Goal: Information Seeking & Learning: Learn about a topic

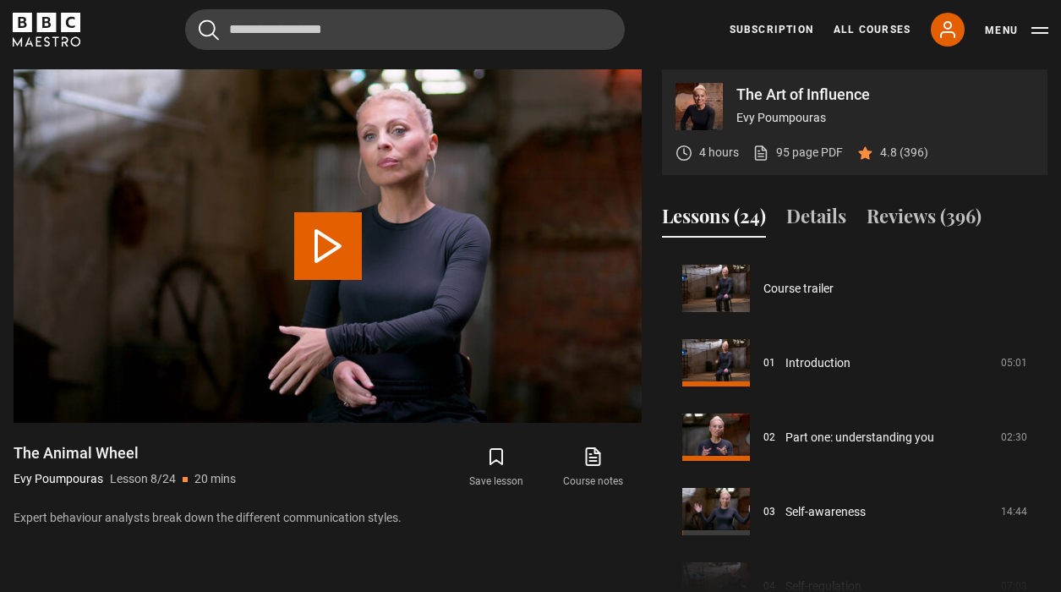
scroll to position [521, 0]
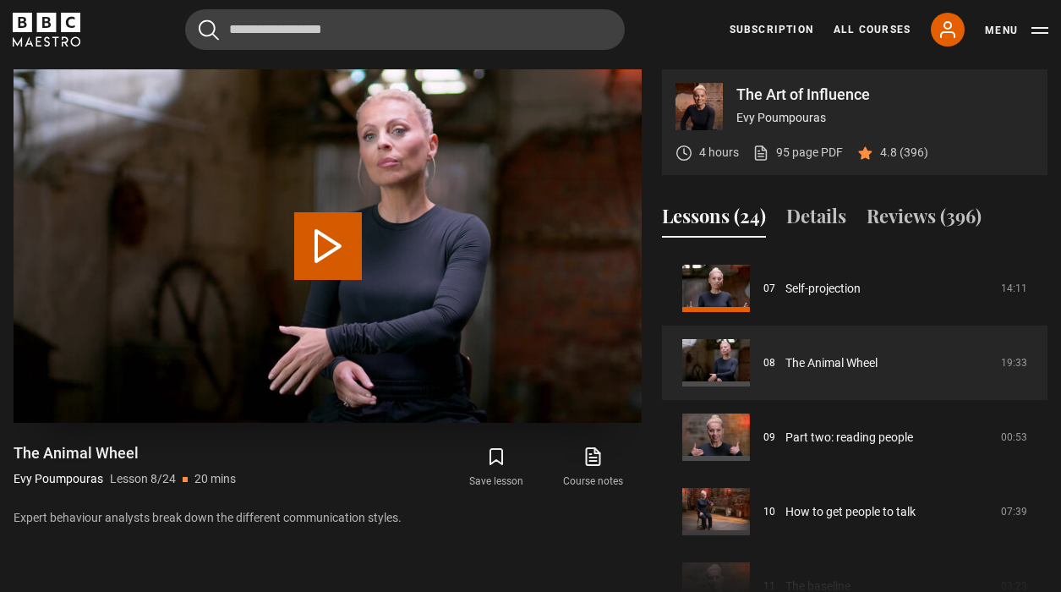
click at [339, 244] on button "Play Lesson The Animal Wheel" at bounding box center [328, 246] width 68 height 68
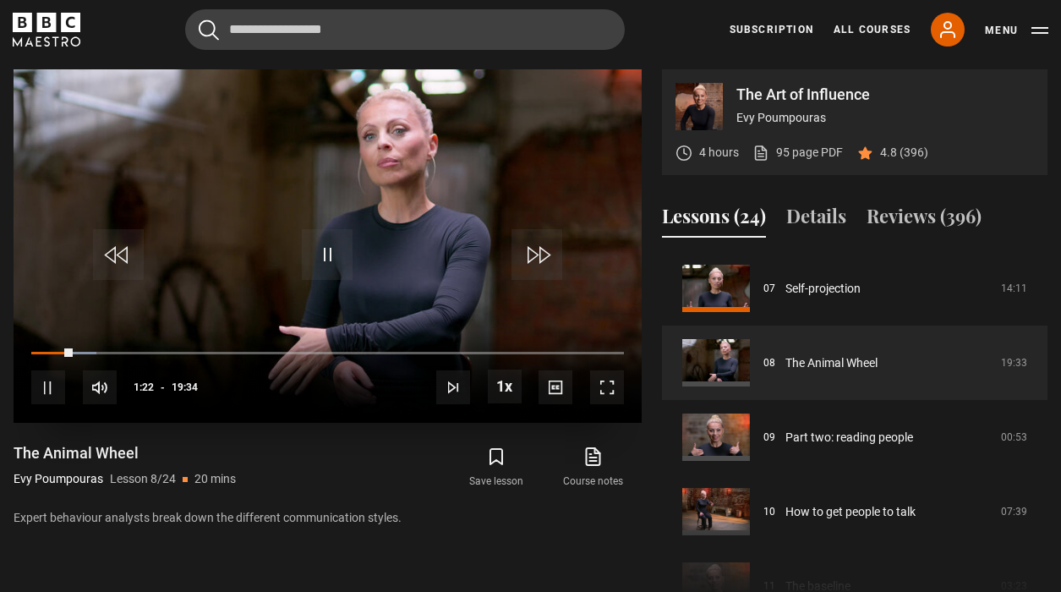
click at [339, 244] on span "Video Player" at bounding box center [327, 254] width 51 height 51
click at [586, 461] on icon at bounding box center [592, 456] width 21 height 20
click at [44, 392] on span "Video Player" at bounding box center [48, 387] width 34 height 34
click at [310, 254] on span "Video Player" at bounding box center [327, 254] width 51 height 51
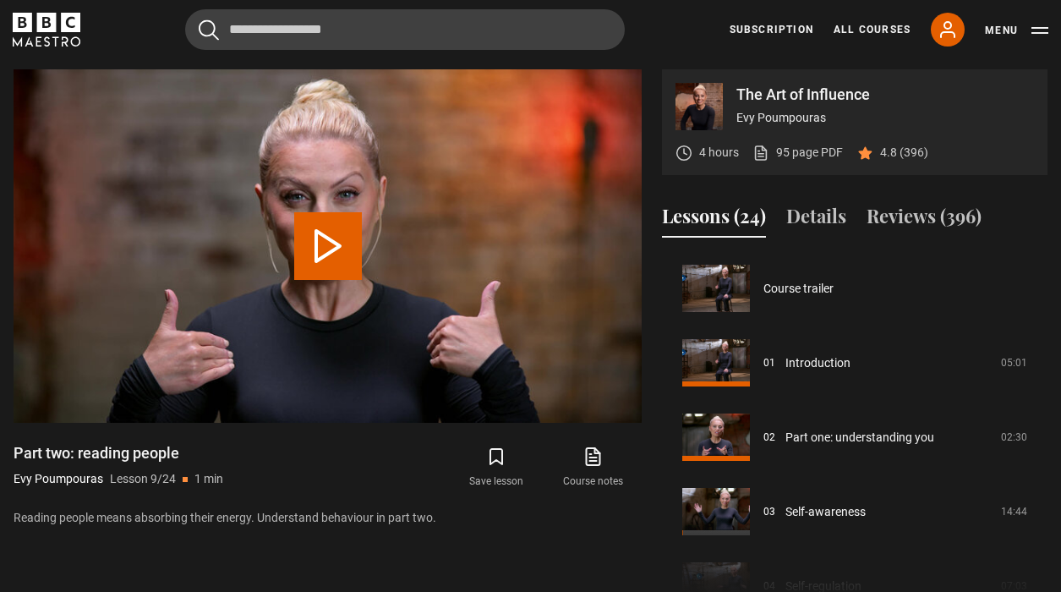
scroll to position [595, 0]
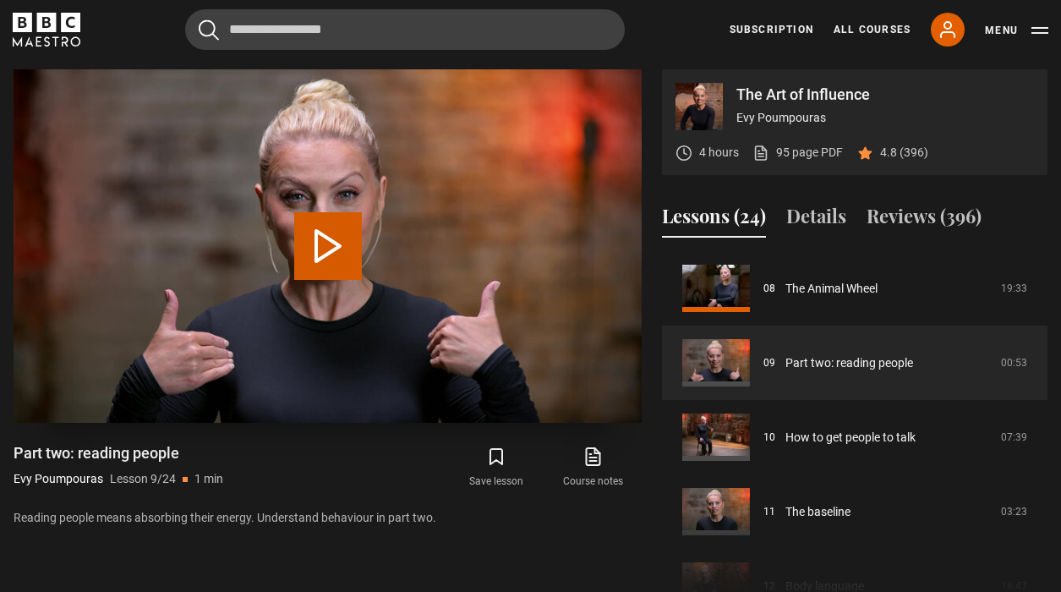
click at [338, 268] on button "Play Lesson Part two: reading people" at bounding box center [328, 246] width 68 height 68
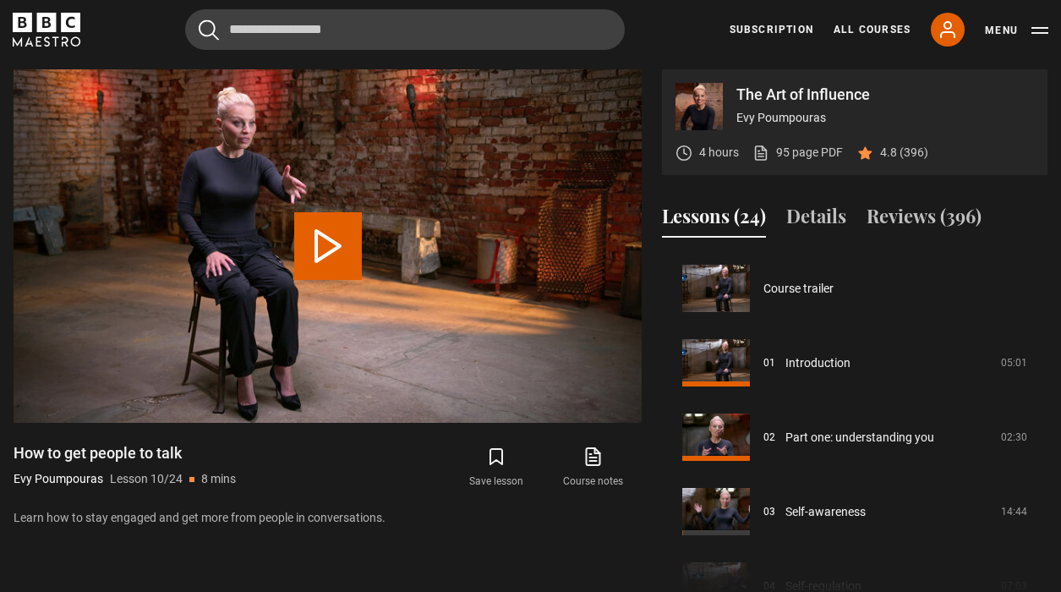
scroll to position [670, 0]
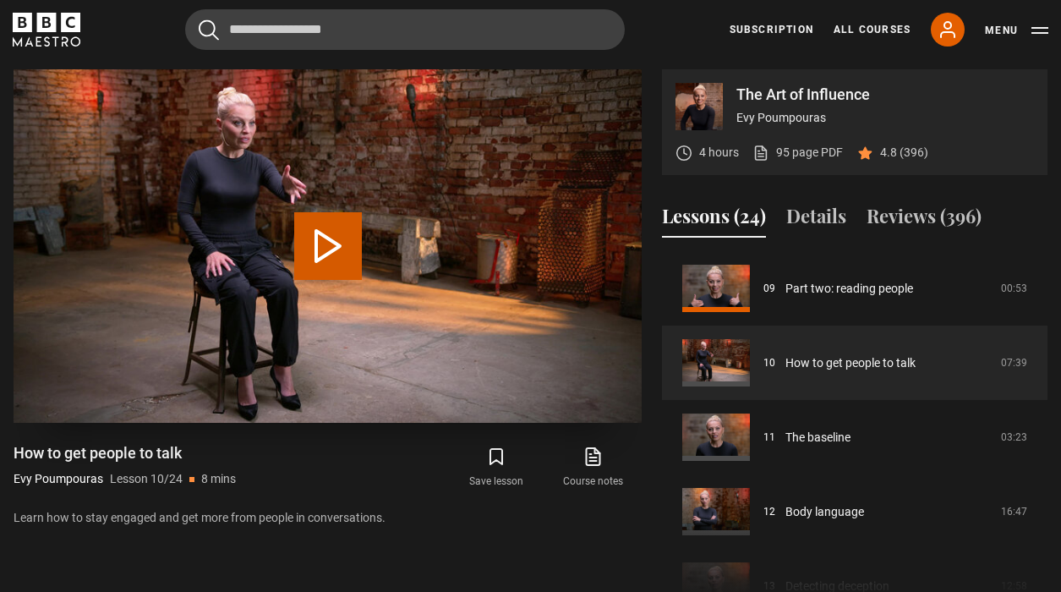
click at [342, 249] on button "Play Lesson How to get people to talk" at bounding box center [328, 246] width 68 height 68
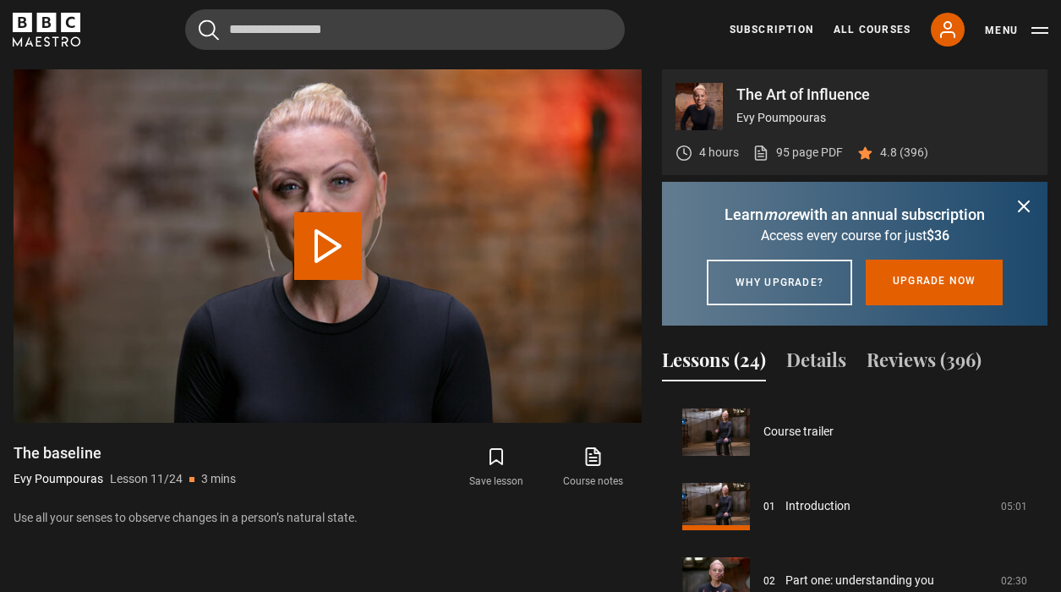
scroll to position [744, 0]
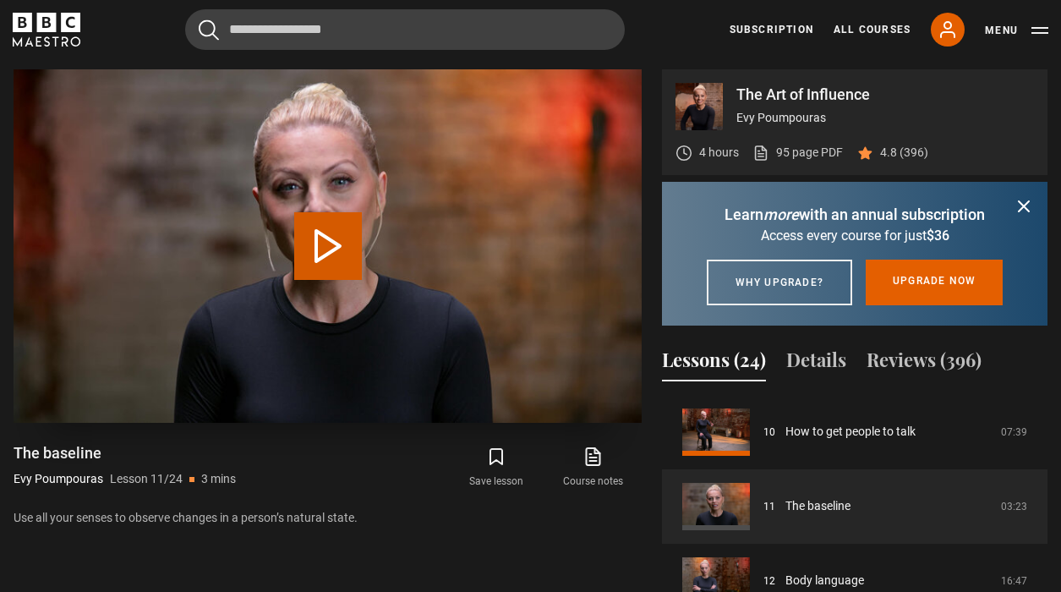
click at [344, 249] on button "Play Lesson The baseline" at bounding box center [328, 246] width 68 height 68
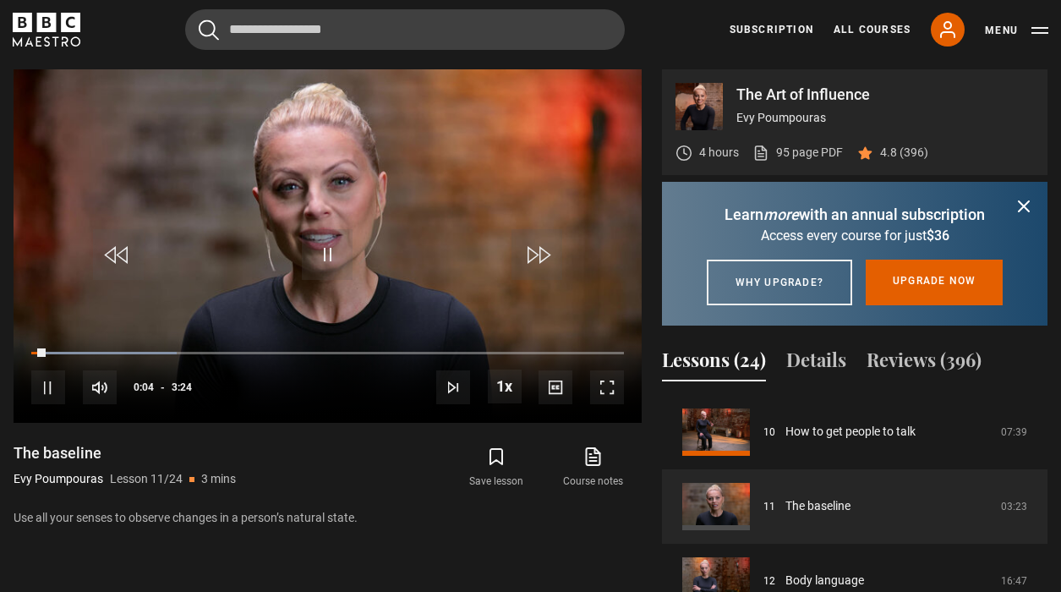
click at [1029, 201] on icon "submit" at bounding box center [1024, 206] width 10 height 10
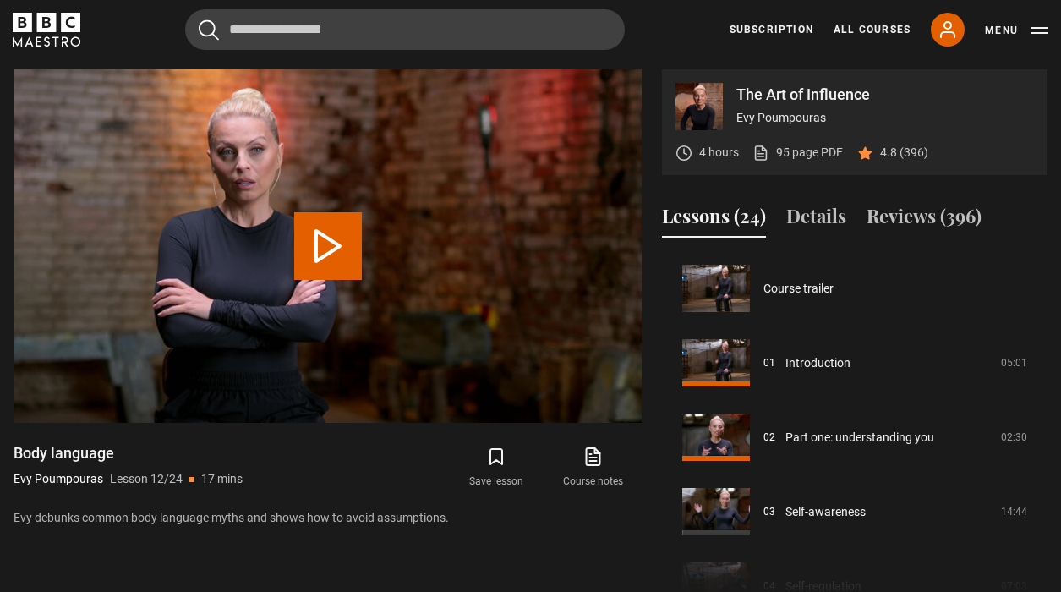
scroll to position [818, 0]
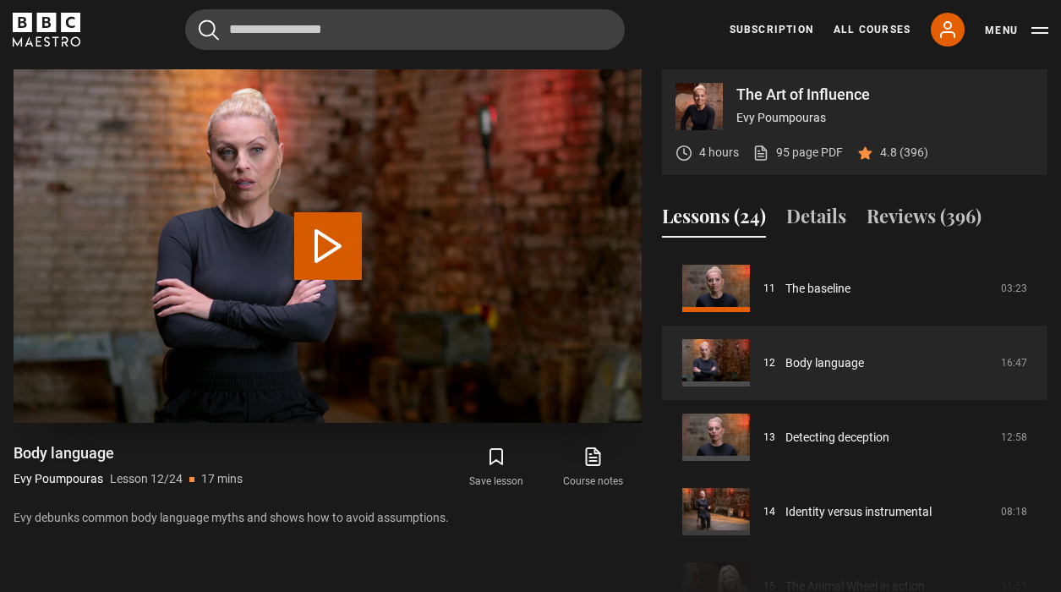
click at [339, 248] on button "Play Lesson Body language" at bounding box center [328, 246] width 68 height 68
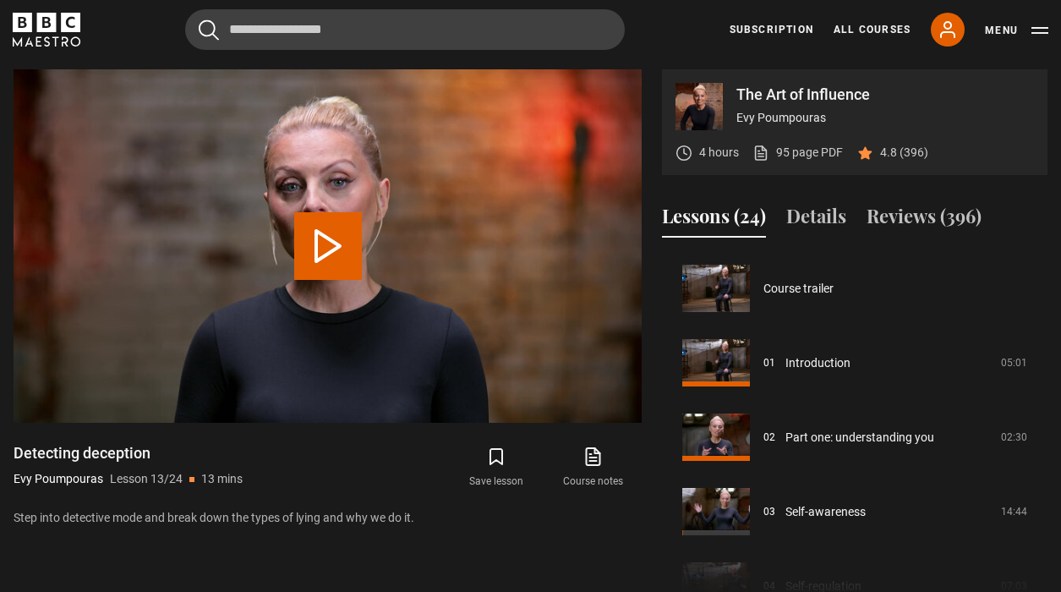
scroll to position [893, 0]
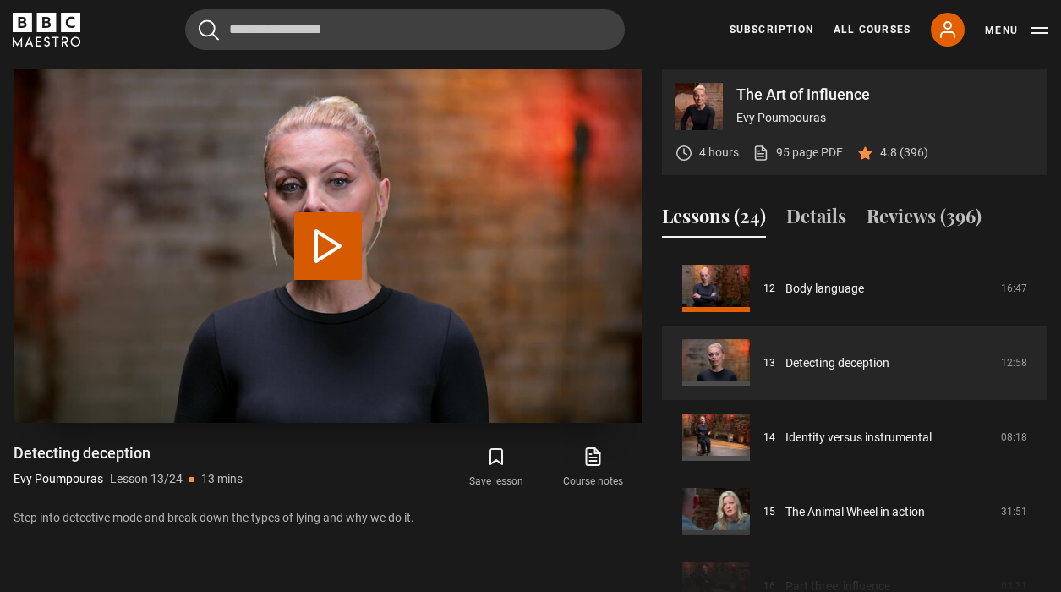
click at [314, 240] on button "Play Lesson Detecting deception" at bounding box center [328, 246] width 68 height 68
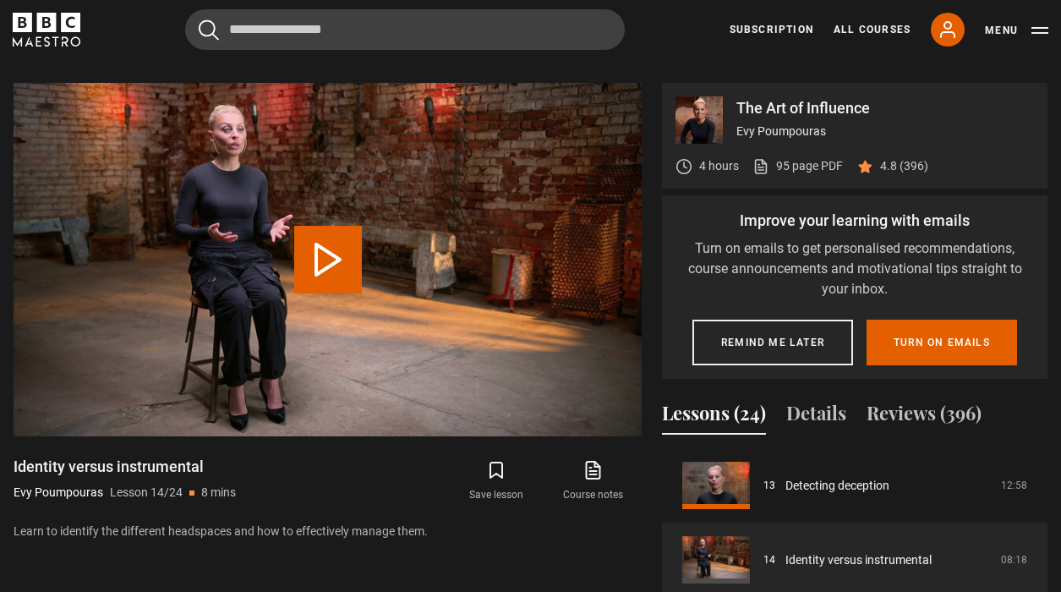
scroll to position [678, 0]
